Goal: Task Accomplishment & Management: Complete application form

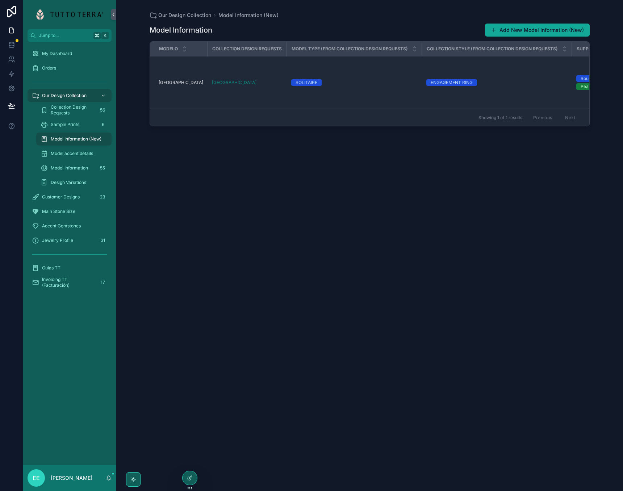
click at [519, 30] on button "Add New Model Information (New)" at bounding box center [537, 30] width 105 height 13
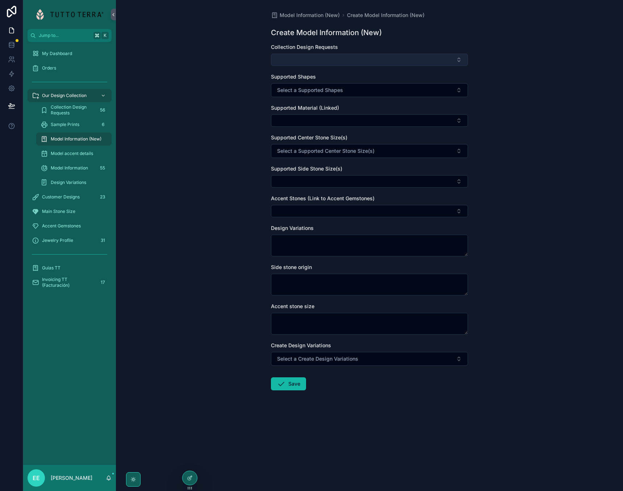
click at [398, 59] on button "Select Button" at bounding box center [369, 60] width 197 height 12
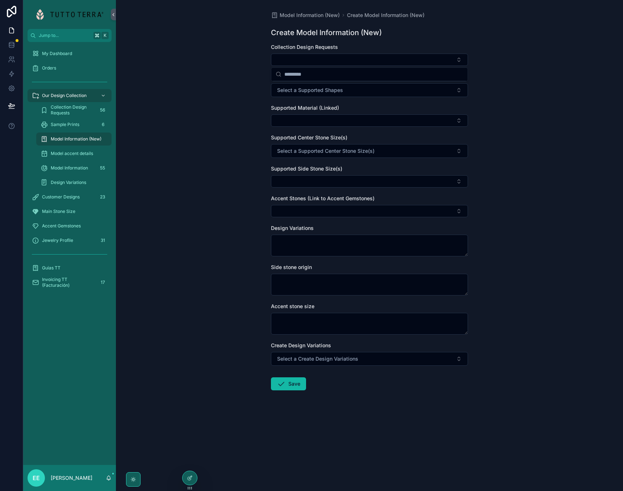
click at [187, 92] on div "Model Information (New) Create Model Information (New) Create Model Information…" at bounding box center [369, 245] width 507 height 491
click at [188, 478] on icon at bounding box center [189, 478] width 3 height 3
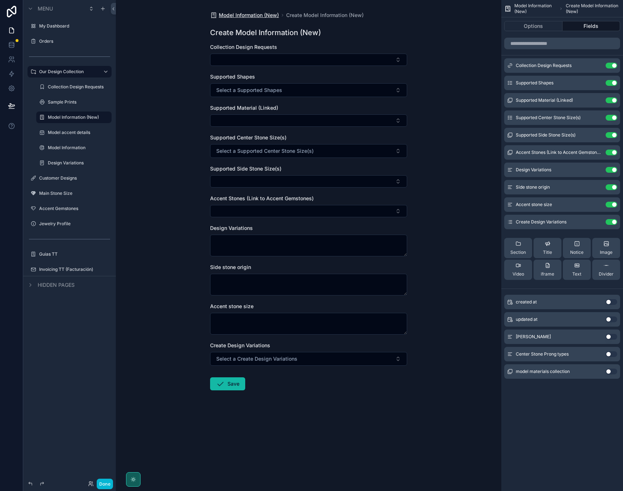
click at [262, 16] on span "Model Information (New)" at bounding box center [249, 15] width 60 height 7
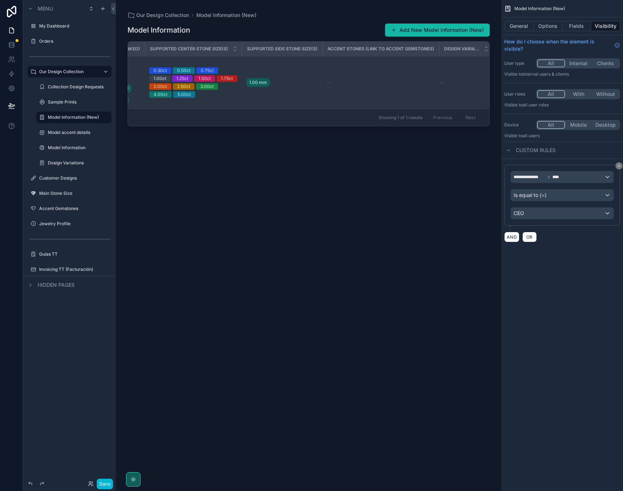
scroll to position [0, 549]
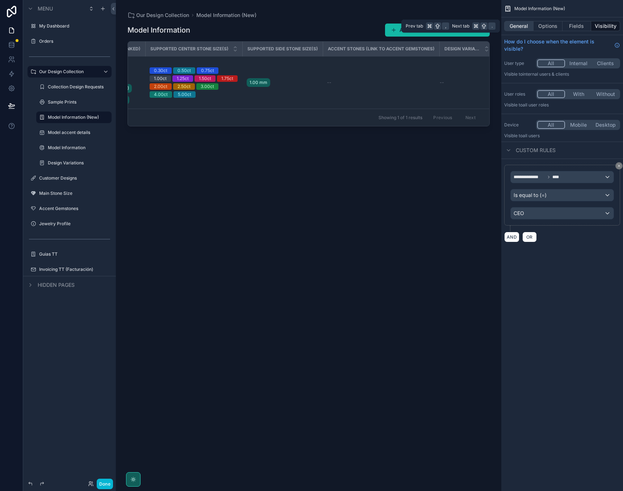
click at [514, 26] on button "General" at bounding box center [518, 26] width 29 height 10
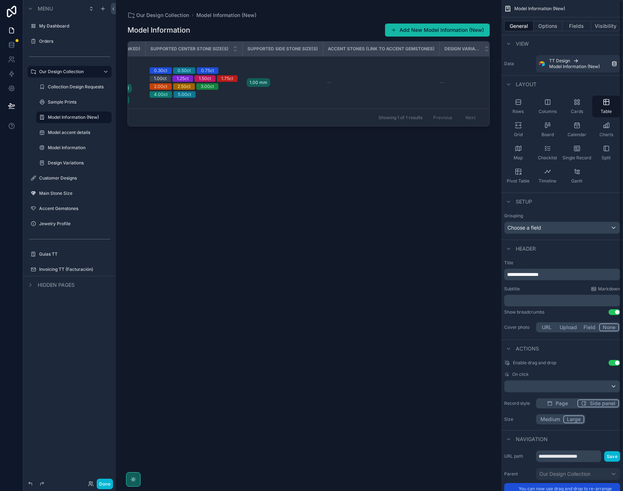
scroll to position [0, 0]
click at [548, 27] on button "Options" at bounding box center [547, 26] width 29 height 10
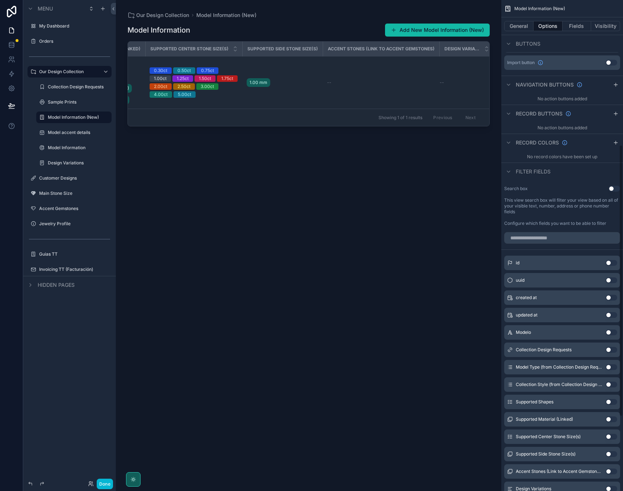
scroll to position [268, 0]
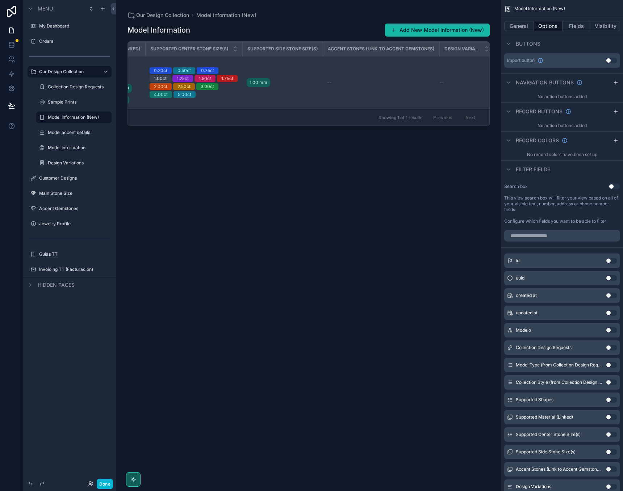
click at [298, 84] on div "1.00 mm" at bounding box center [283, 83] width 72 height 12
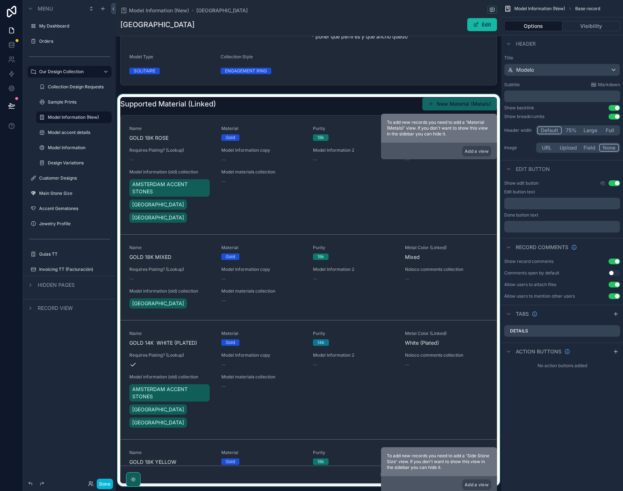
scroll to position [265, 0]
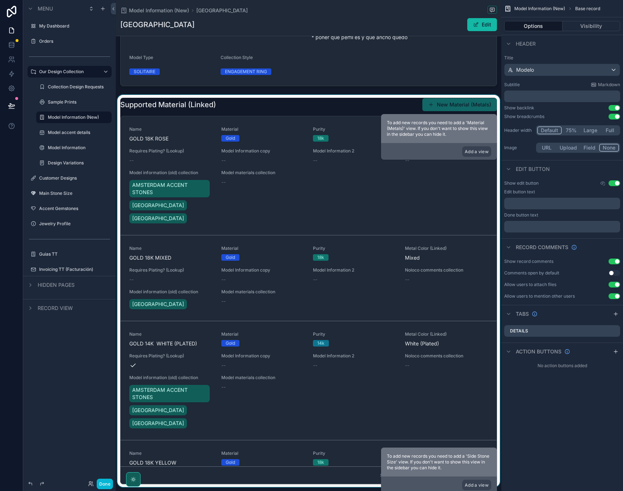
click at [240, 237] on div "scrollable content" at bounding box center [308, 291] width 385 height 392
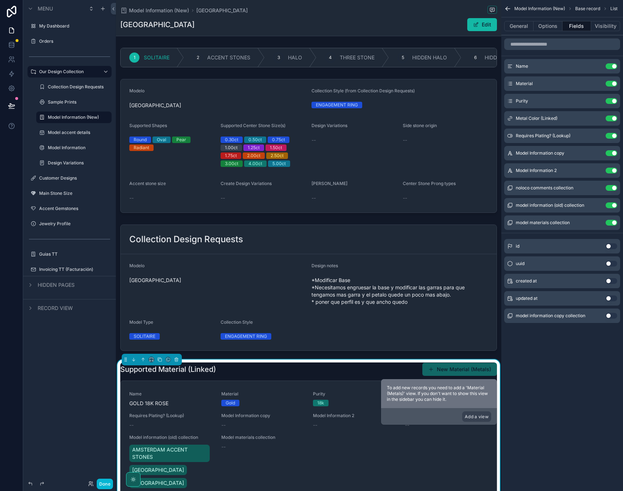
scroll to position [0, 0]
click at [72, 120] on label "Model Information (New)" at bounding box center [73, 117] width 51 height 6
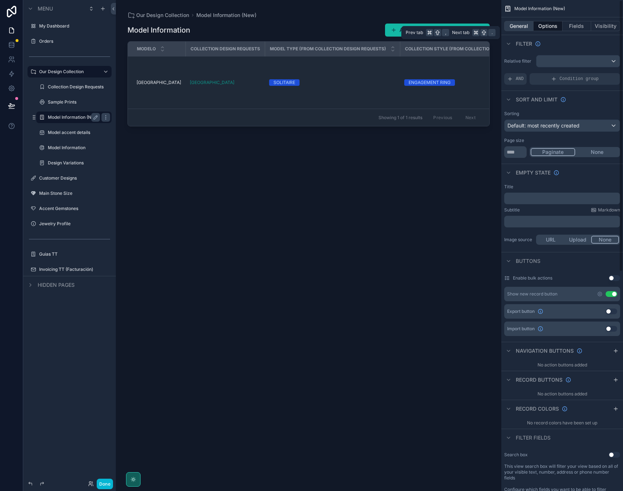
click at [513, 25] on button "General" at bounding box center [518, 26] width 29 height 10
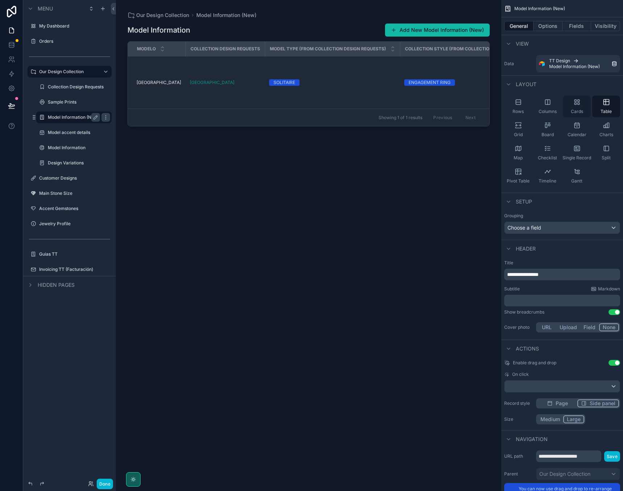
click at [578, 106] on div "Cards" at bounding box center [577, 107] width 28 height 22
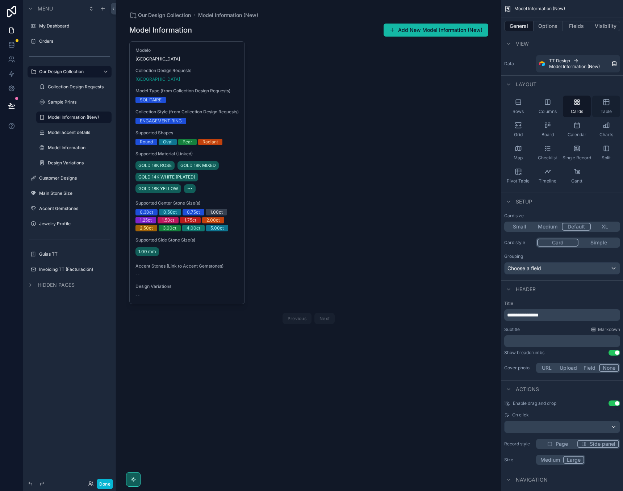
click at [605, 101] on icon "scrollable content" at bounding box center [606, 101] width 7 height 7
